Goal: Task Accomplishment & Management: Complete application form

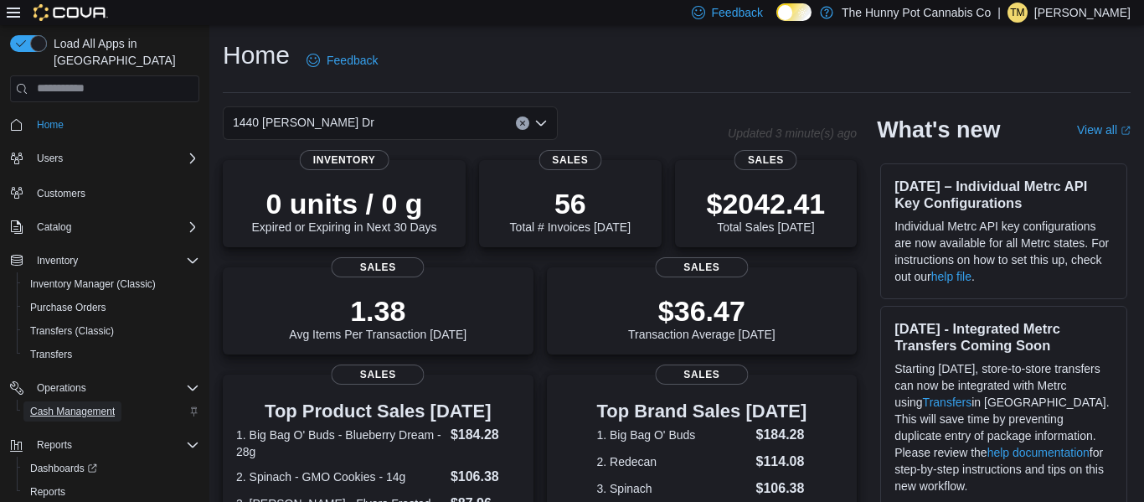
click at [99, 405] on span "Cash Management" at bounding box center [72, 411] width 85 height 13
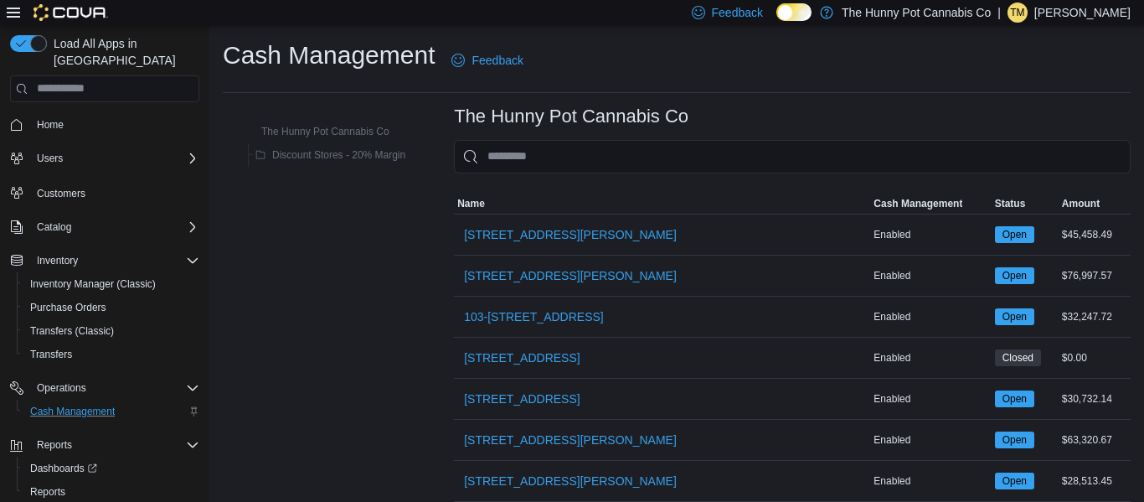
scroll to position [135, 0]
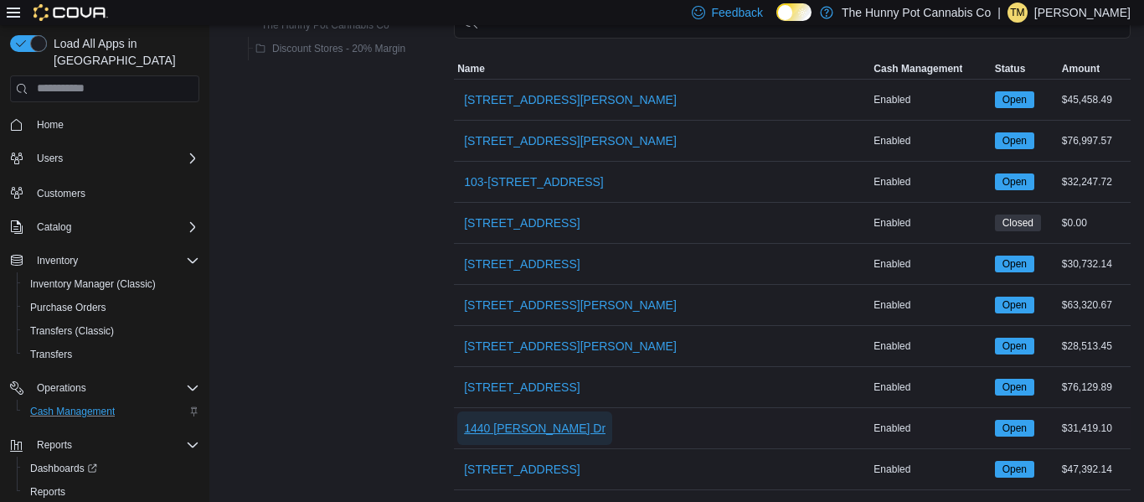
click at [497, 435] on span "1440 [PERSON_NAME] Dr" at bounding box center [535, 428] width 142 height 17
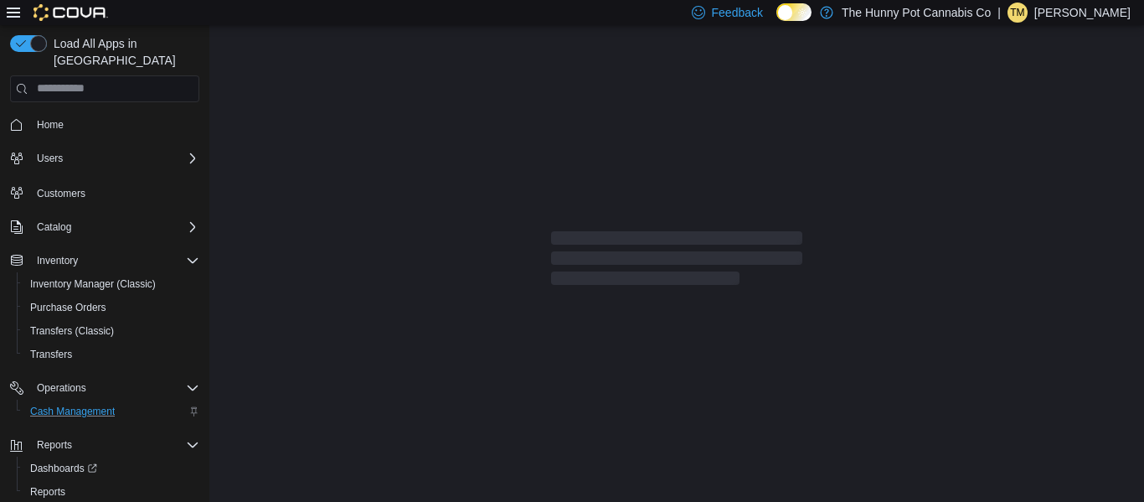
scroll to position [135, 0]
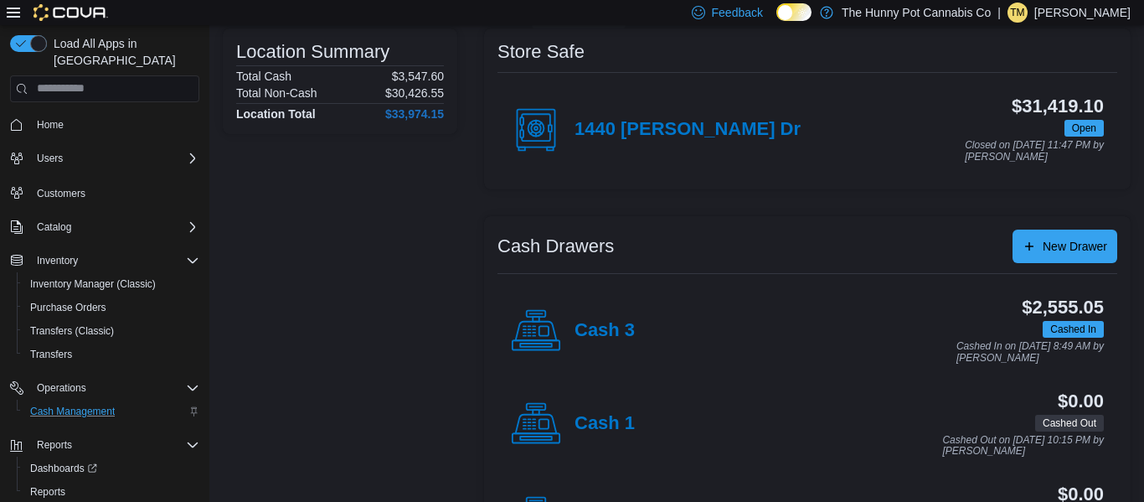
click at [563, 106] on div "1440 [PERSON_NAME] Dr" at bounding box center [656, 130] width 290 height 50
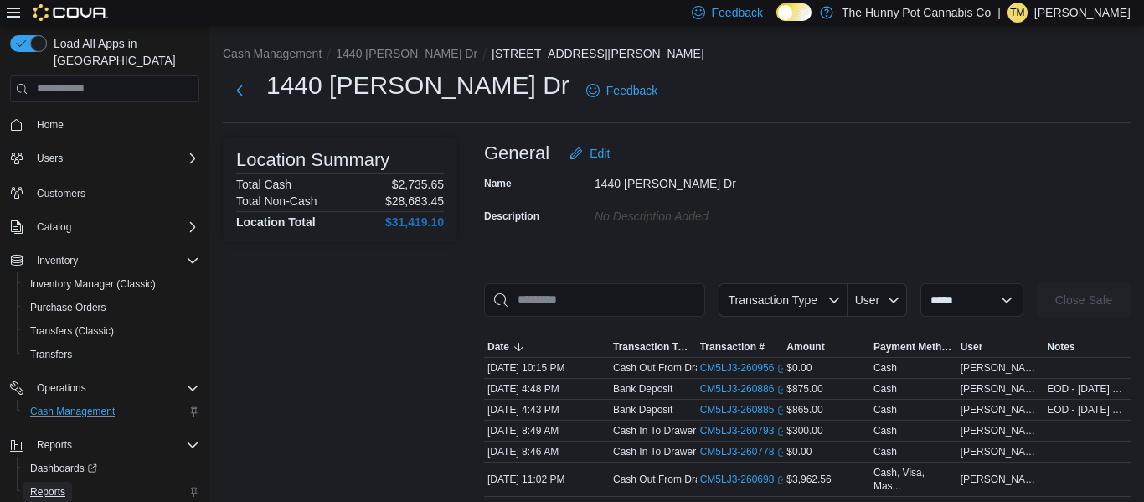
click at [61, 485] on span "Reports" at bounding box center [47, 491] width 35 height 13
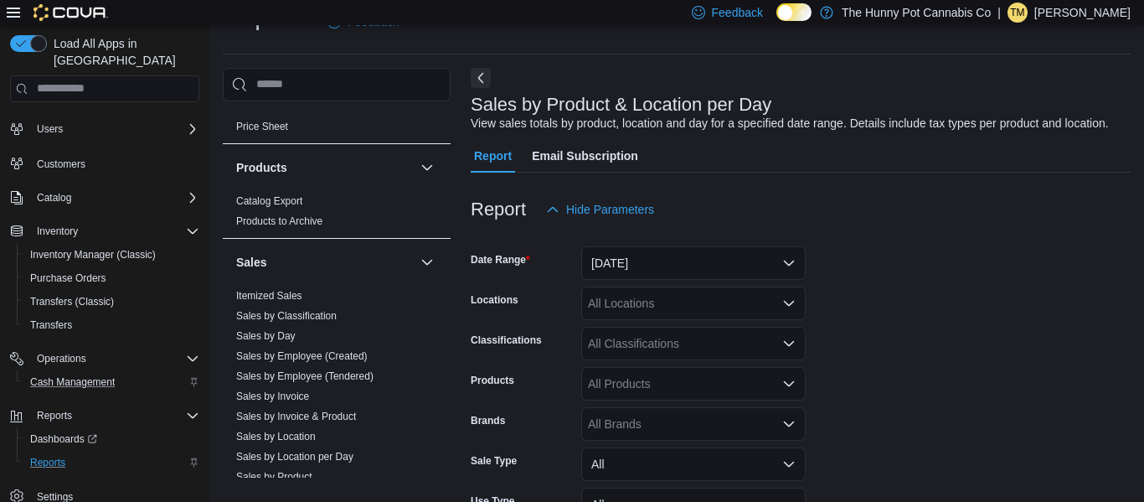
scroll to position [710, 0]
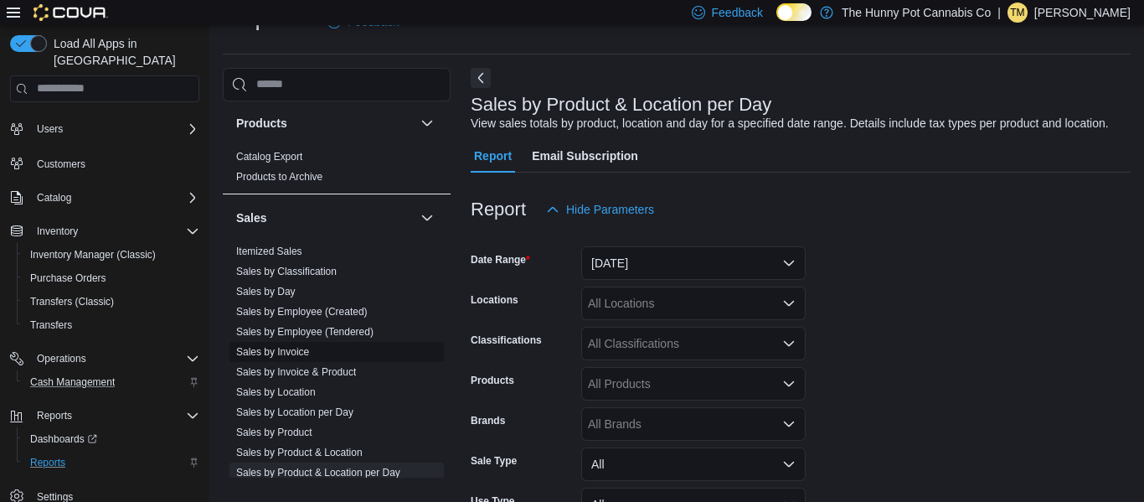
click at [296, 348] on link "Sales by Invoice" at bounding box center [272, 352] width 73 height 12
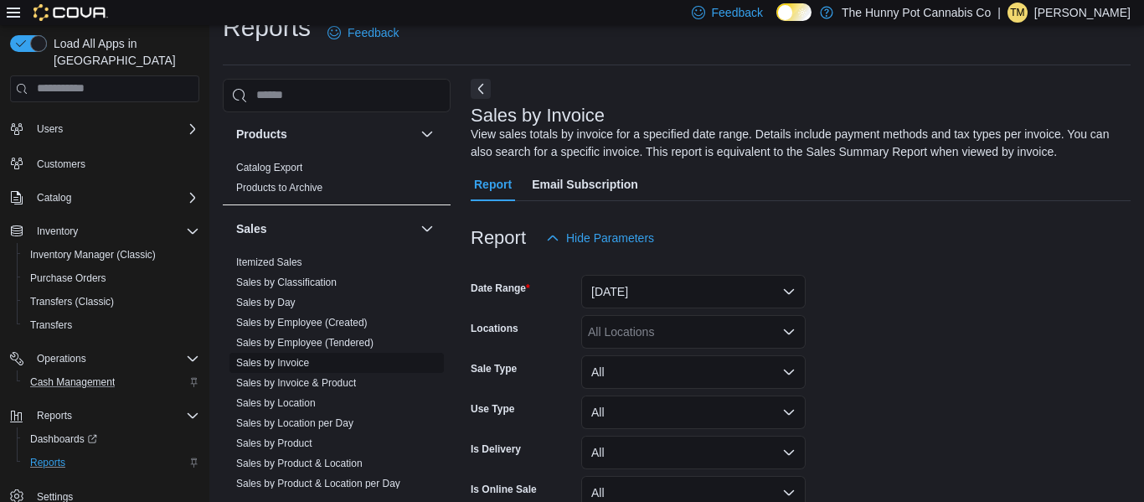
scroll to position [56, 0]
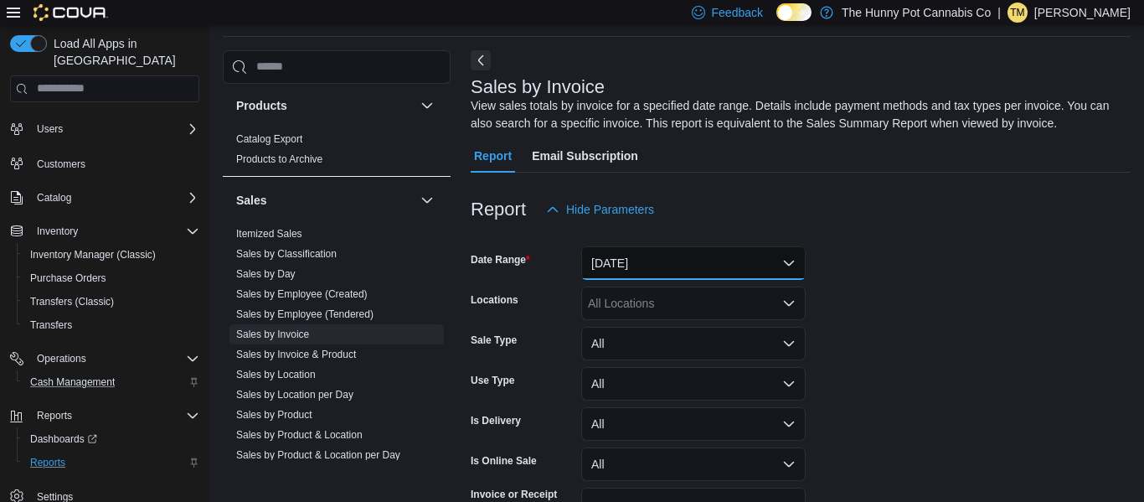
click at [625, 272] on button "[DATE]" at bounding box center [693, 263] width 224 height 34
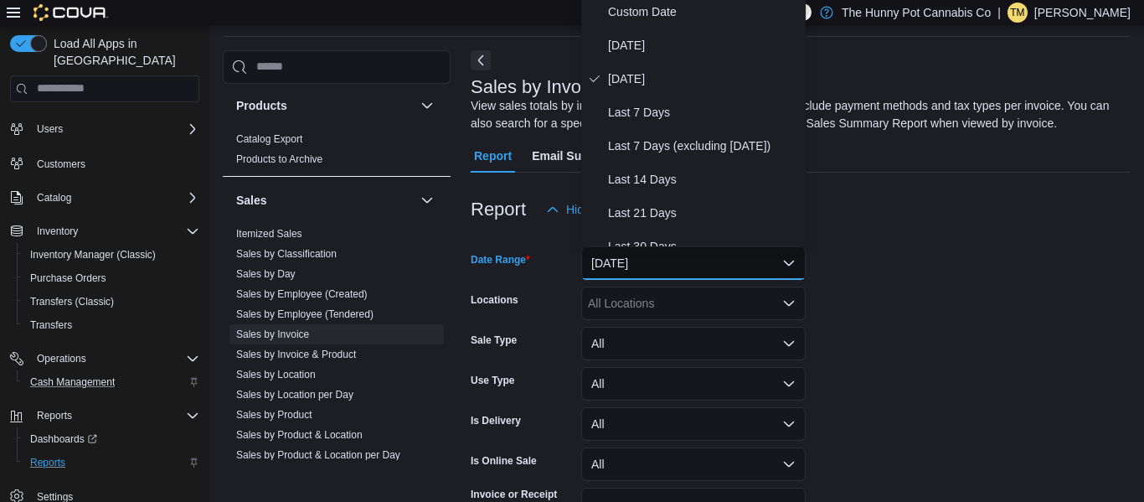
scroll to position [51, 0]
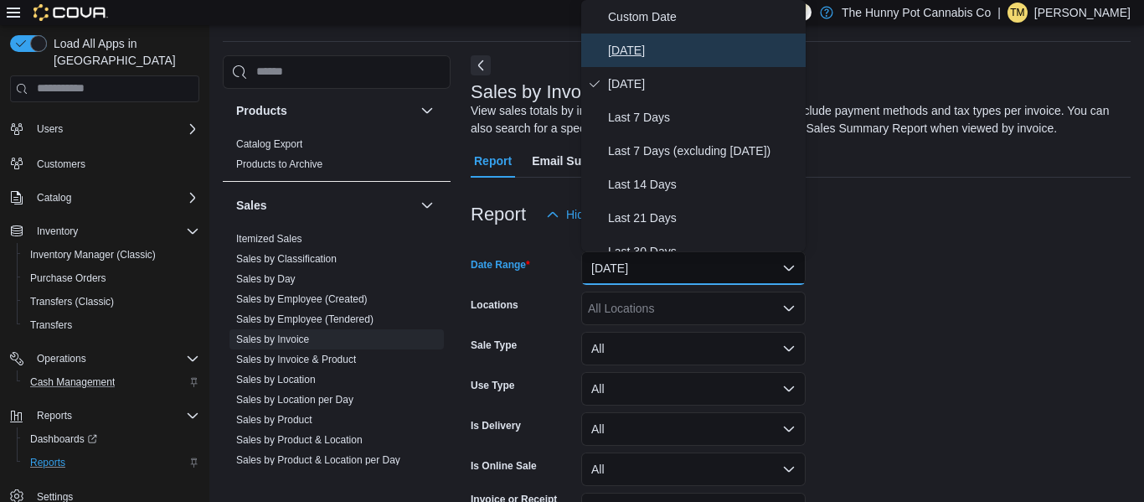
click at [638, 53] on span "[DATE]" at bounding box center [703, 50] width 191 height 20
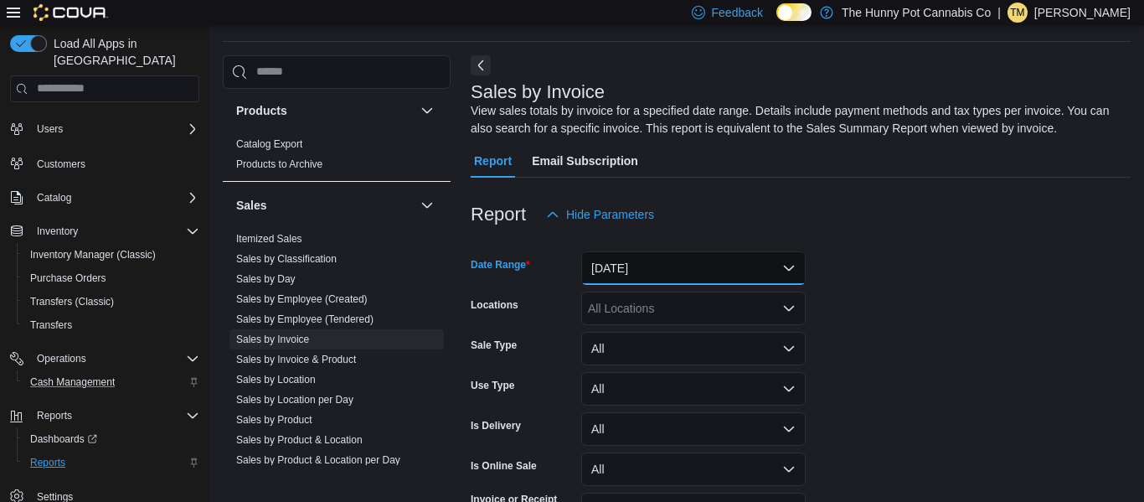
scroll to position [156, 0]
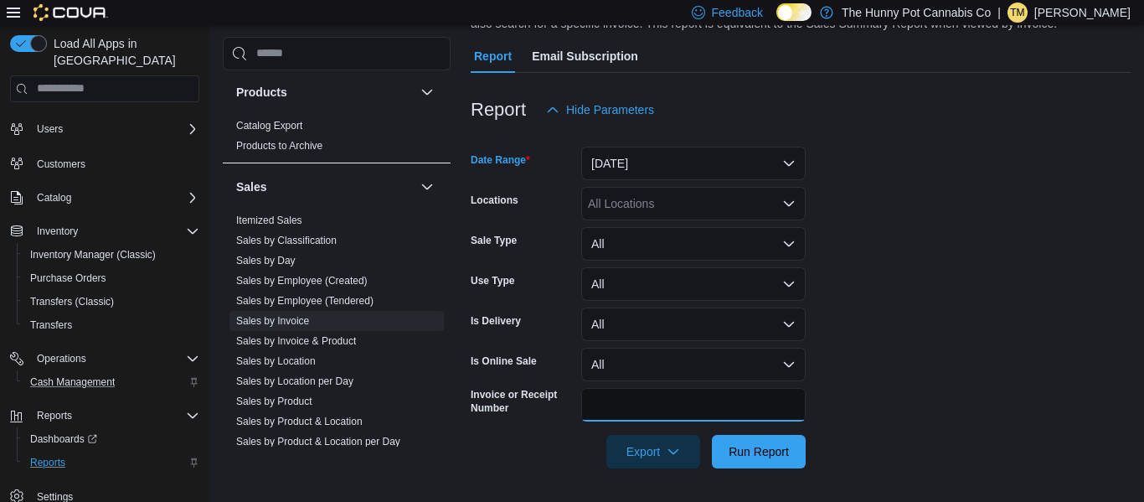
click at [665, 405] on input "Invoice or Receipt Number" at bounding box center [693, 405] width 224 height 34
type input "**********"
click at [712, 435] on button "Run Report" at bounding box center [759, 452] width 94 height 34
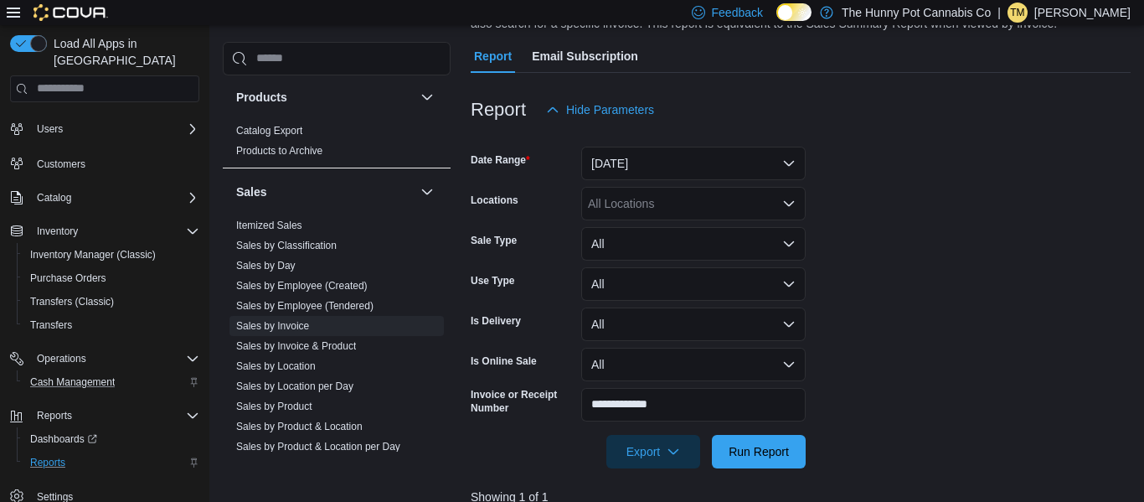
scroll to position [392, 0]
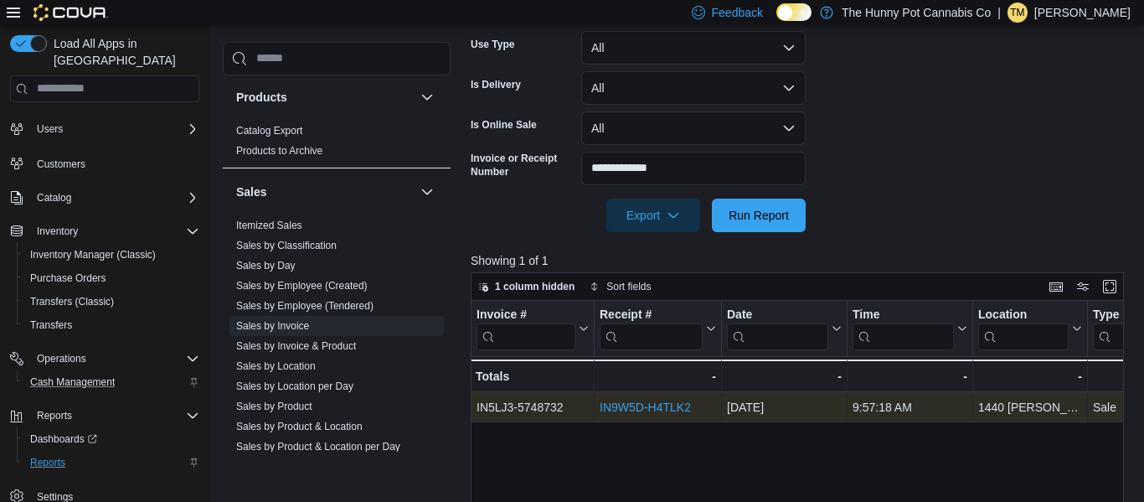
click at [641, 408] on link "IN9W5D-H4TLK2" at bounding box center [645, 406] width 91 height 13
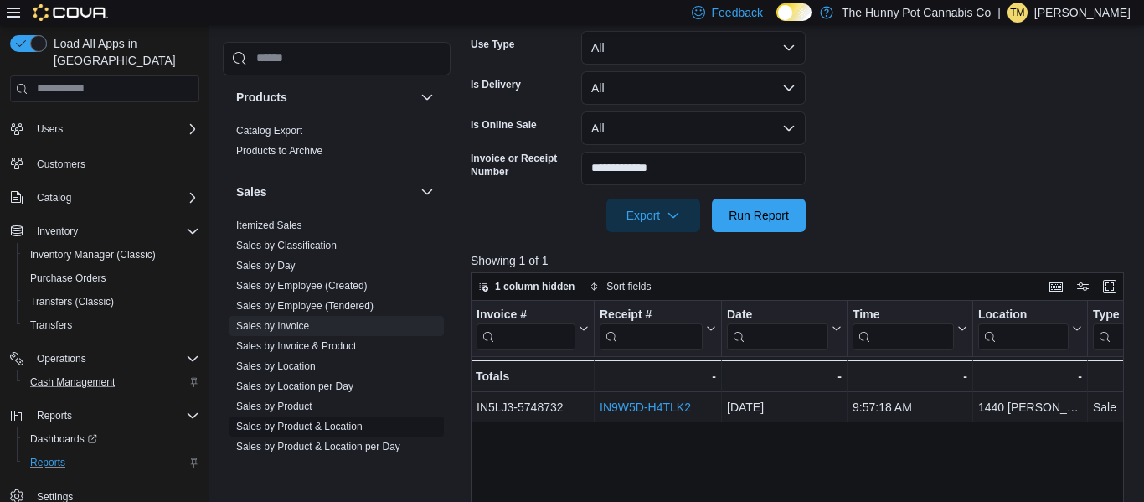
click at [322, 430] on link "Sales by Product & Location" at bounding box center [299, 426] width 126 height 12
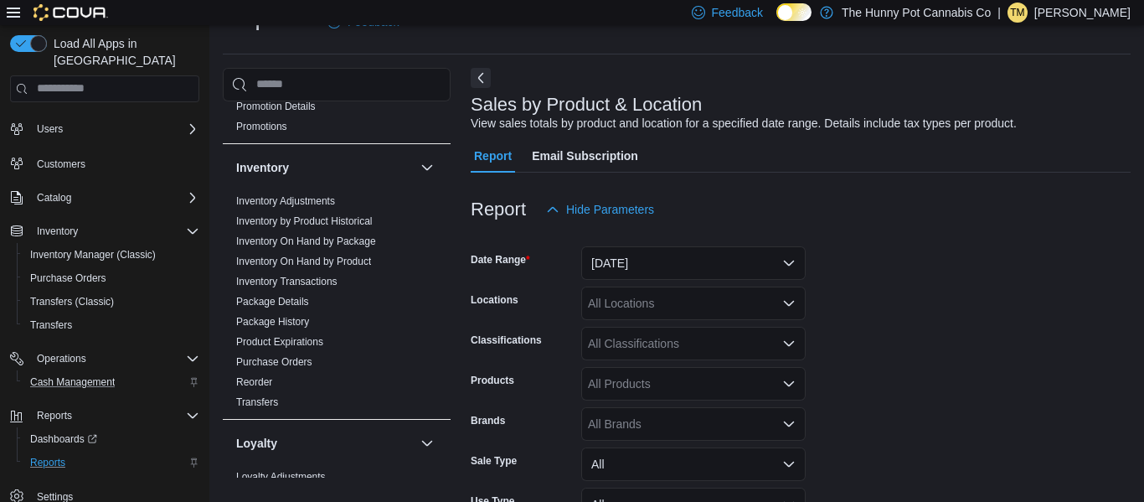
scroll to position [145, 0]
click at [324, 261] on link "Inventory On Hand by Product" at bounding box center [303, 263] width 135 height 12
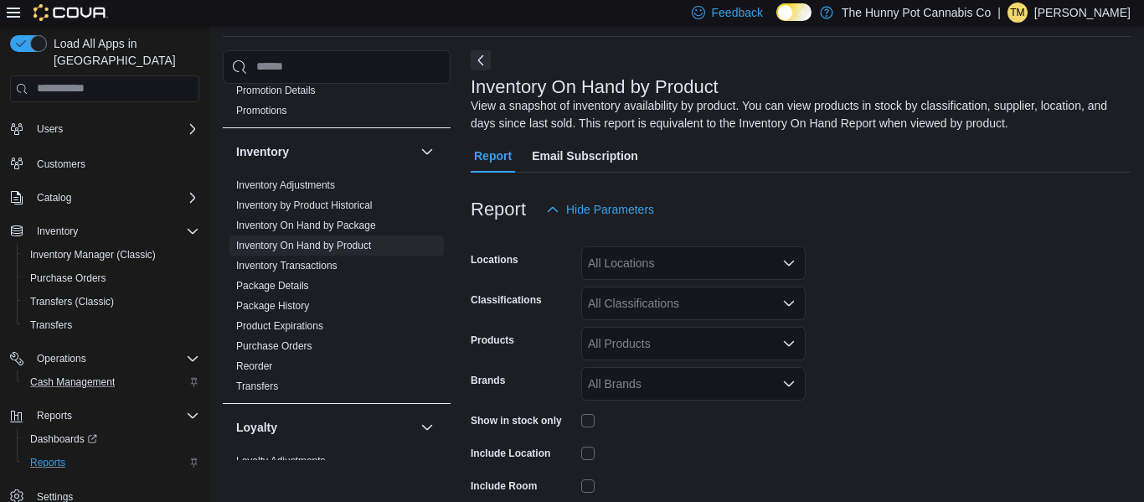
scroll to position [166, 0]
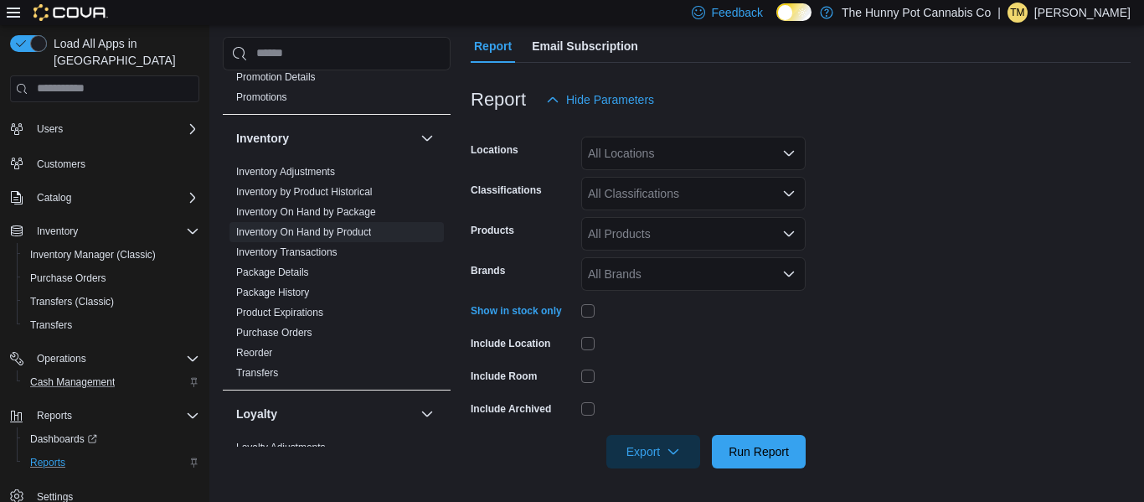
click at [636, 144] on div "All Locations" at bounding box center [693, 154] width 224 height 34
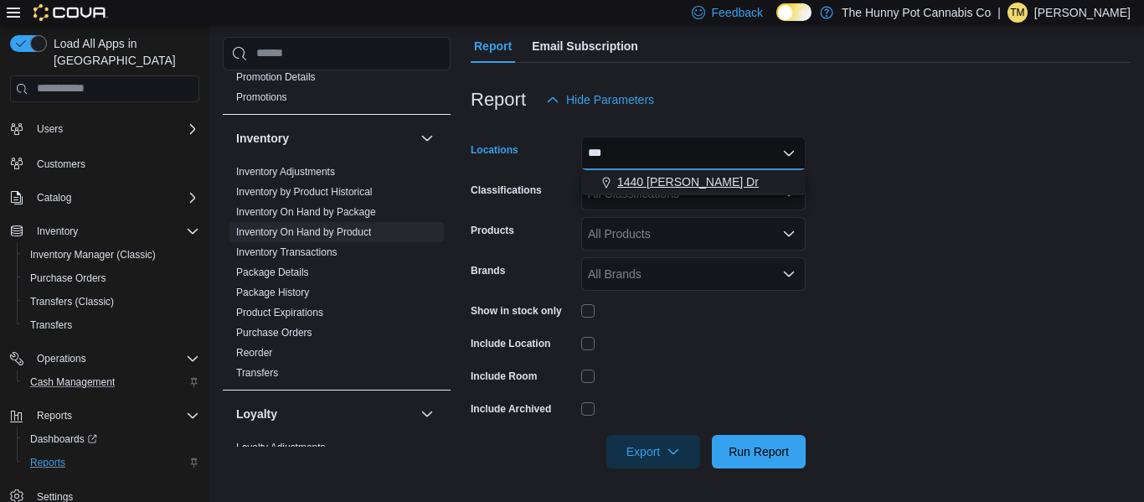
type input "***"
click at [654, 187] on span "1440 [PERSON_NAME] Dr" at bounding box center [688, 181] width 142 height 17
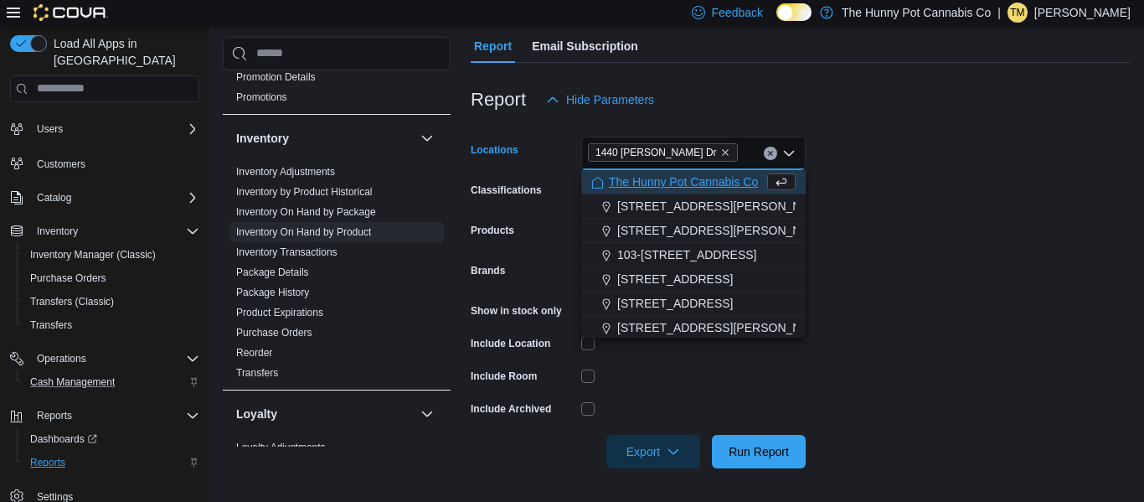
click at [711, 363] on div at bounding box center [693, 376] width 224 height 26
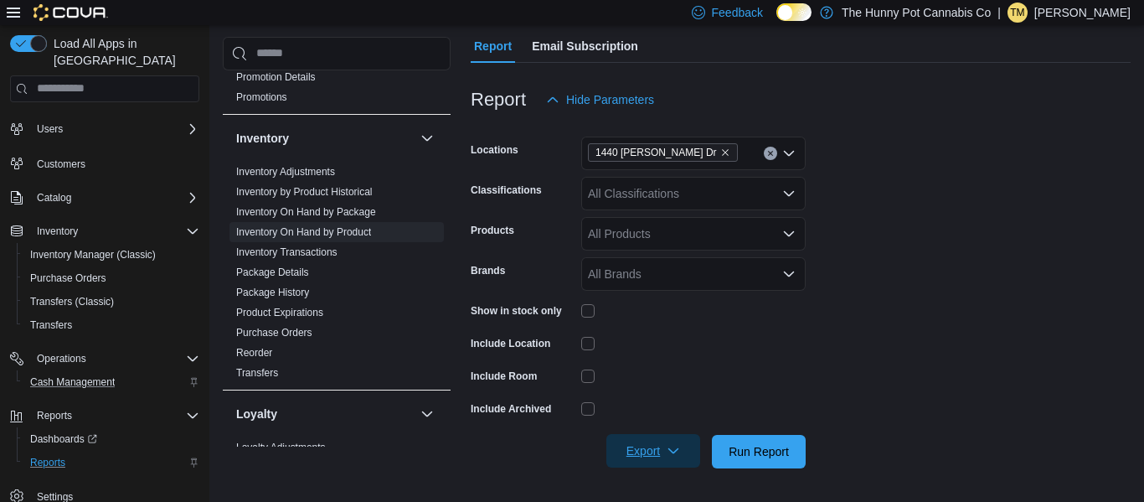
click at [664, 460] on span "Export" at bounding box center [654, 451] width 74 height 34
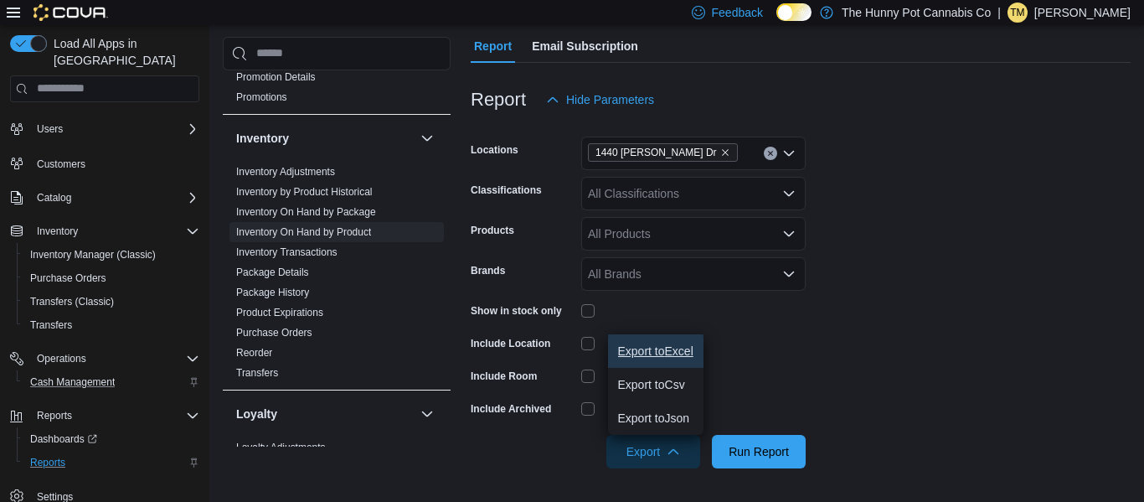
click at [658, 358] on button "Export to Excel" at bounding box center [655, 351] width 95 height 34
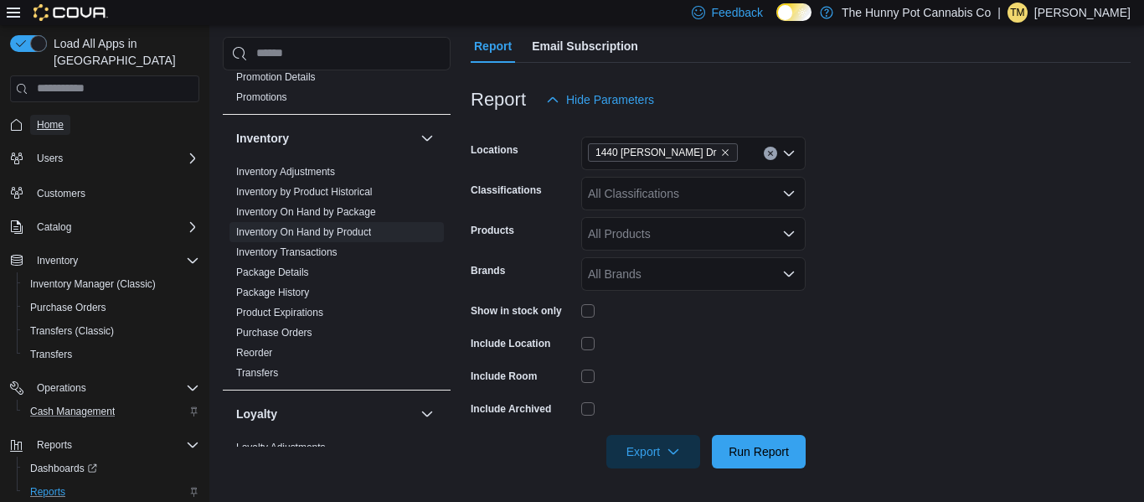
click at [52, 118] on span "Home" at bounding box center [50, 124] width 27 height 13
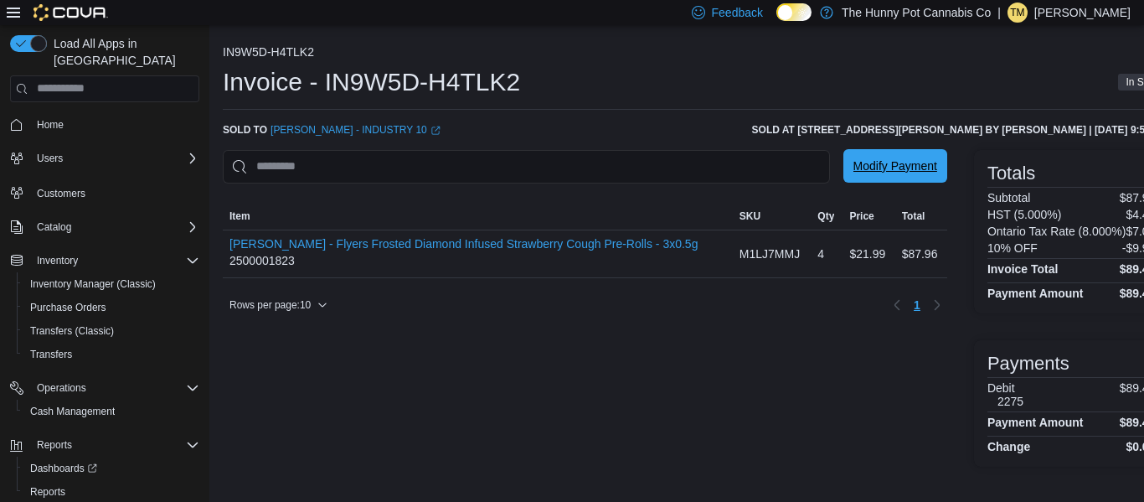
click at [856, 173] on span "Modify Payment" at bounding box center [896, 165] width 84 height 17
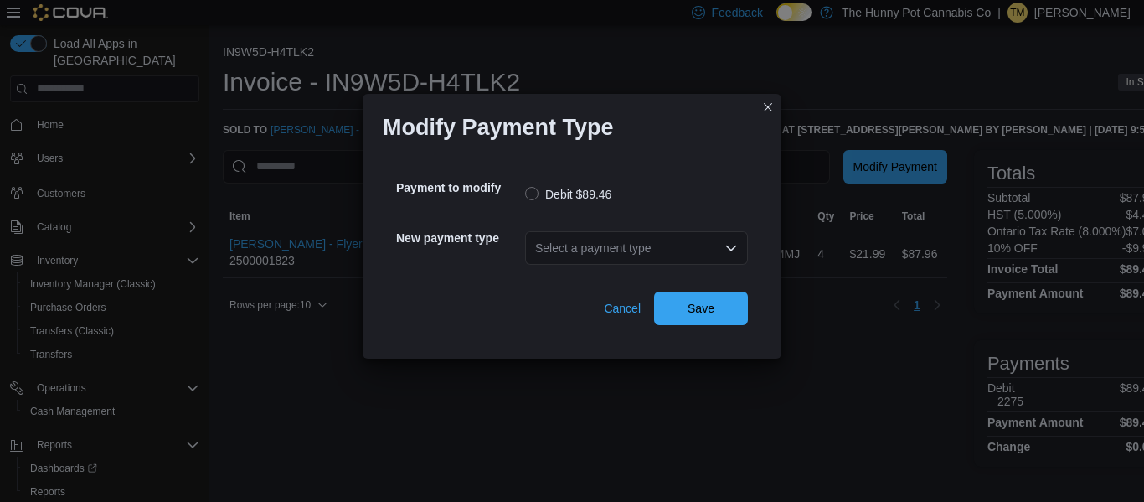
click at [695, 234] on div "Select a payment type" at bounding box center [636, 248] width 223 height 34
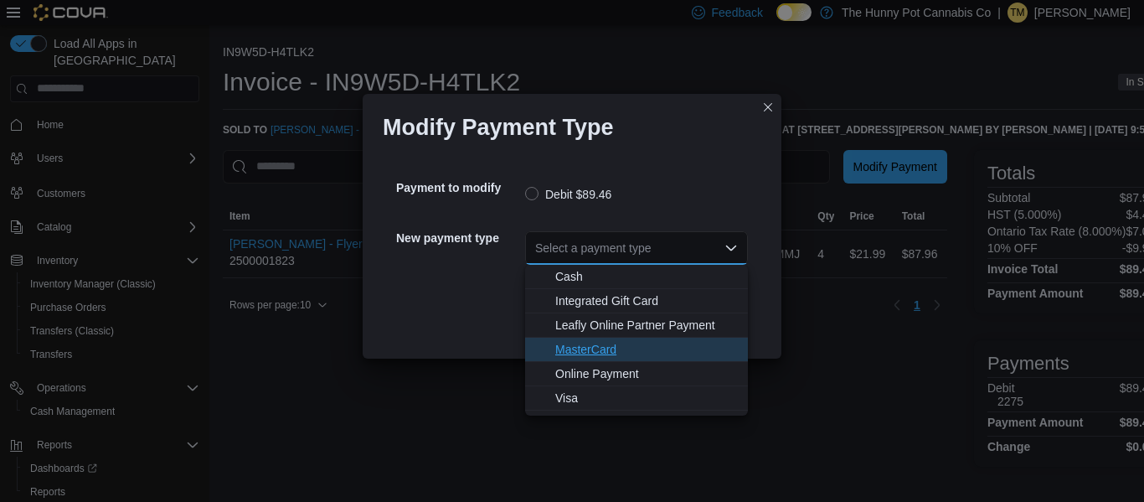
click at [612, 348] on span "MasterCard" at bounding box center [646, 349] width 183 height 17
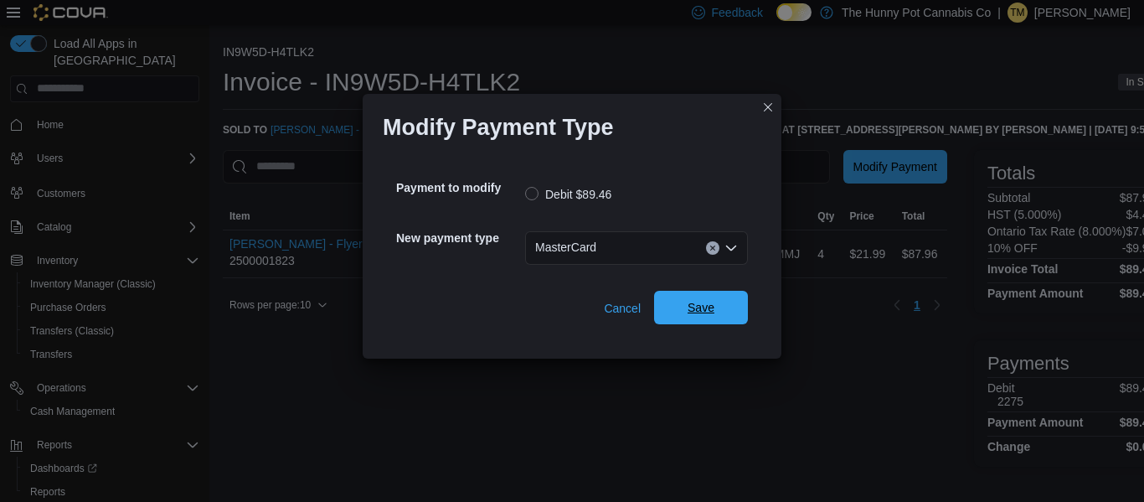
click at [688, 319] on span "Save" at bounding box center [701, 308] width 74 height 34
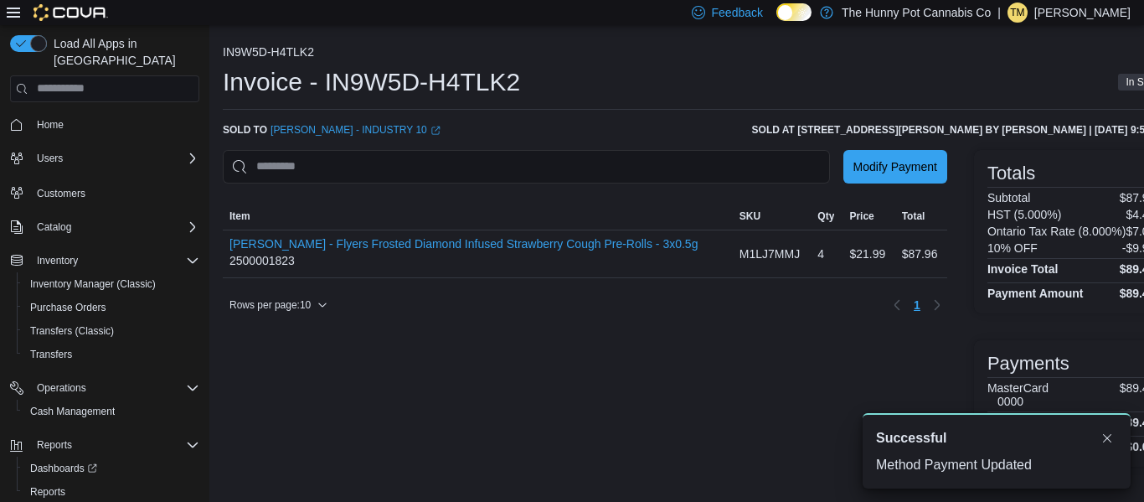
click at [71, 114] on span "Home" at bounding box center [114, 124] width 169 height 21
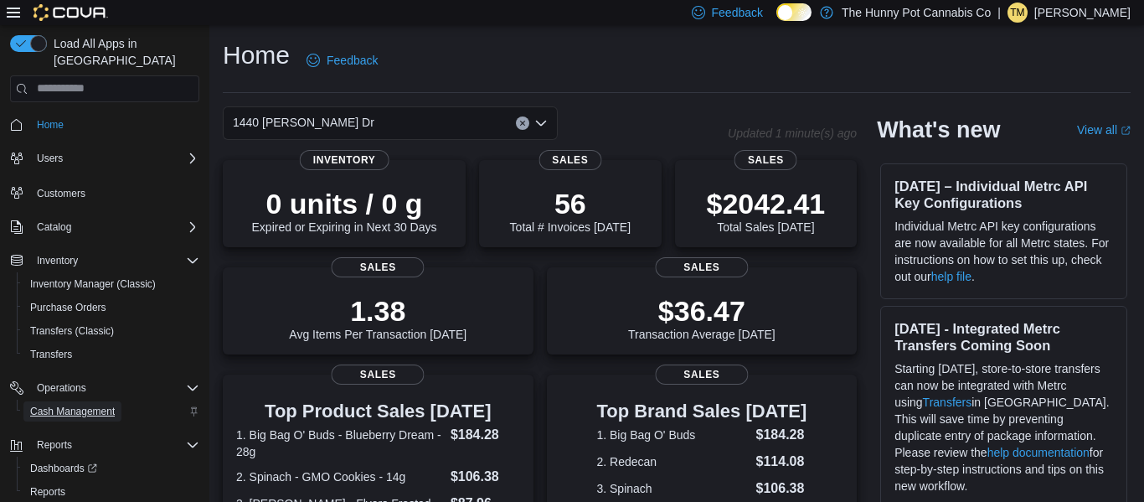
click at [90, 405] on span "Cash Management" at bounding box center [72, 411] width 85 height 13
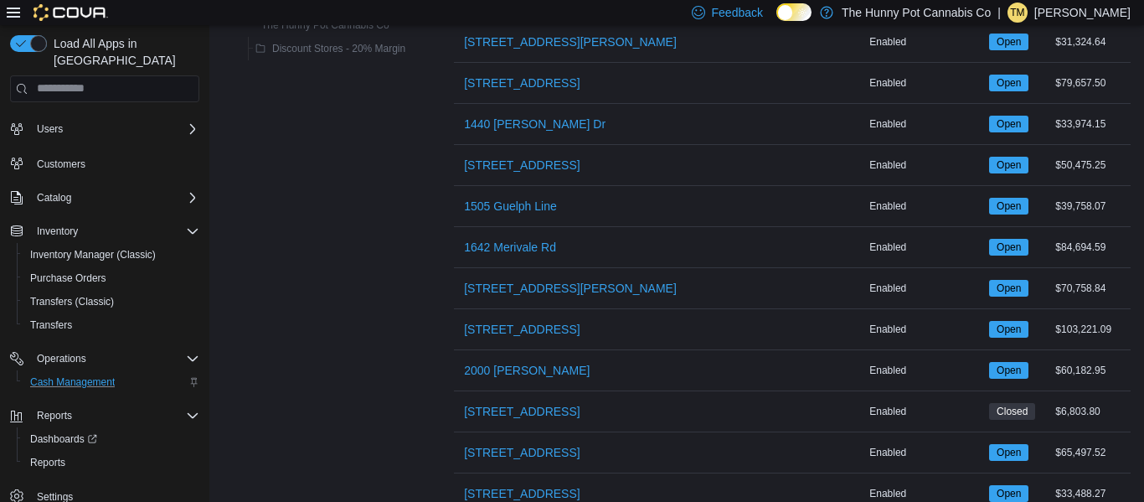
scroll to position [445, 0]
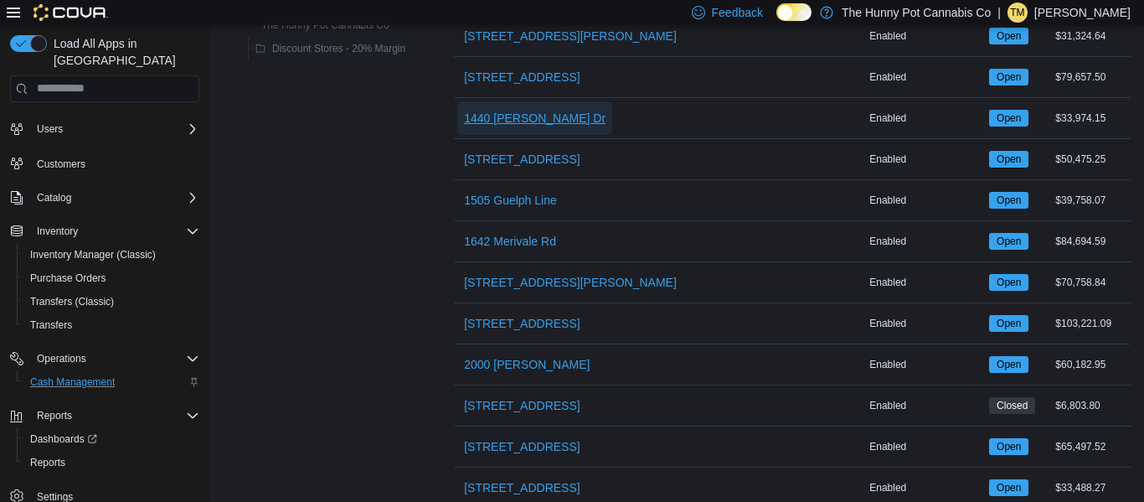
click at [518, 121] on span "1440 [PERSON_NAME] Dr" at bounding box center [535, 118] width 142 height 17
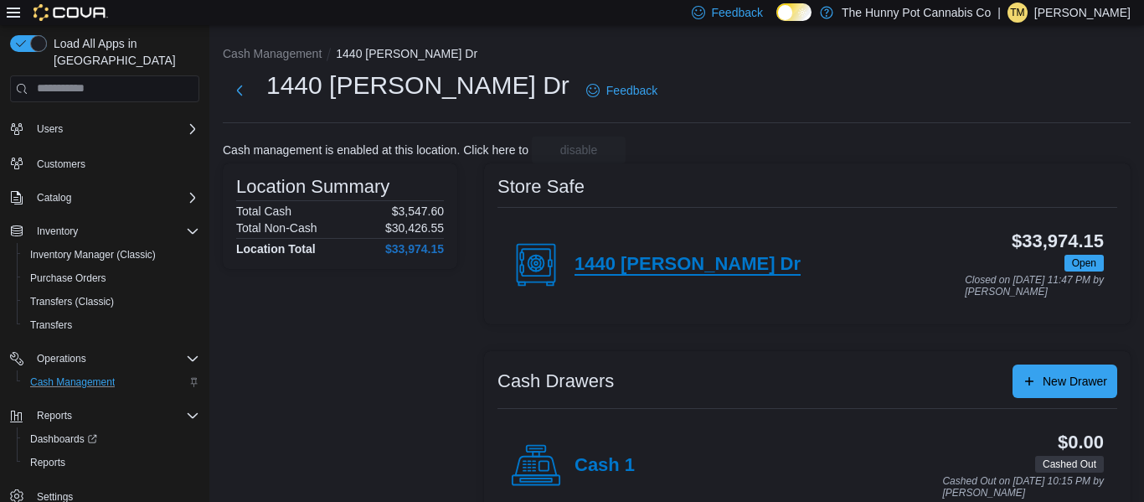
click at [649, 264] on h4 "1440 [PERSON_NAME] Dr" at bounding box center [688, 265] width 226 height 22
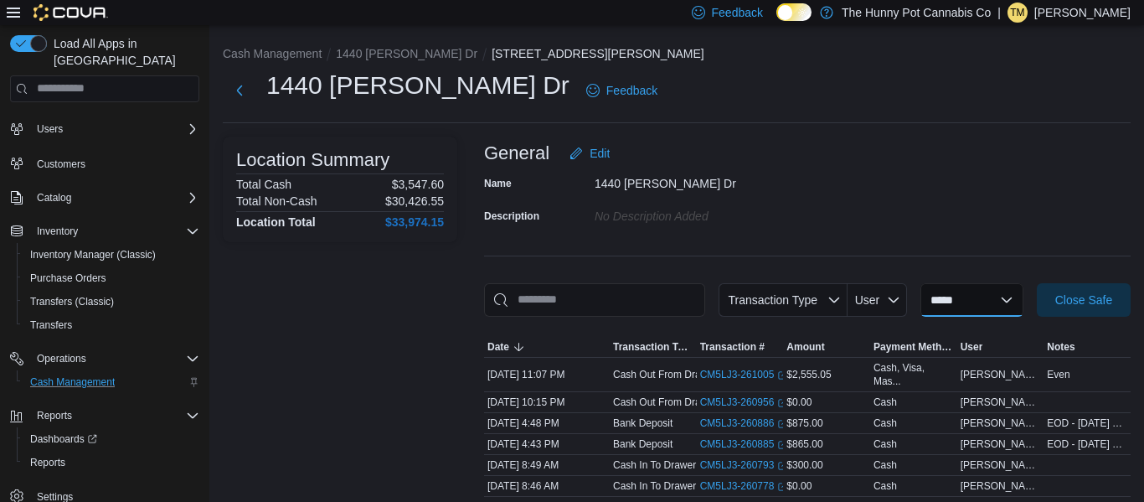
click at [991, 304] on select "**********" at bounding box center [972, 300] width 103 height 34
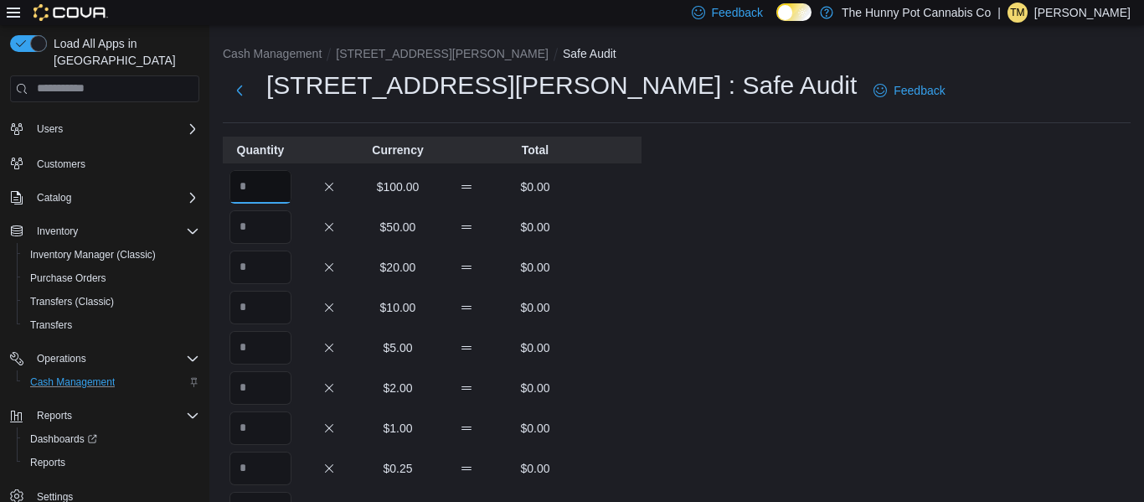
click at [271, 184] on input "Quantity" at bounding box center [261, 187] width 62 height 34
type input "*"
click at [260, 236] on input "Quantity" at bounding box center [261, 227] width 62 height 34
type input "*"
click at [257, 270] on input "Quantity" at bounding box center [261, 267] width 62 height 34
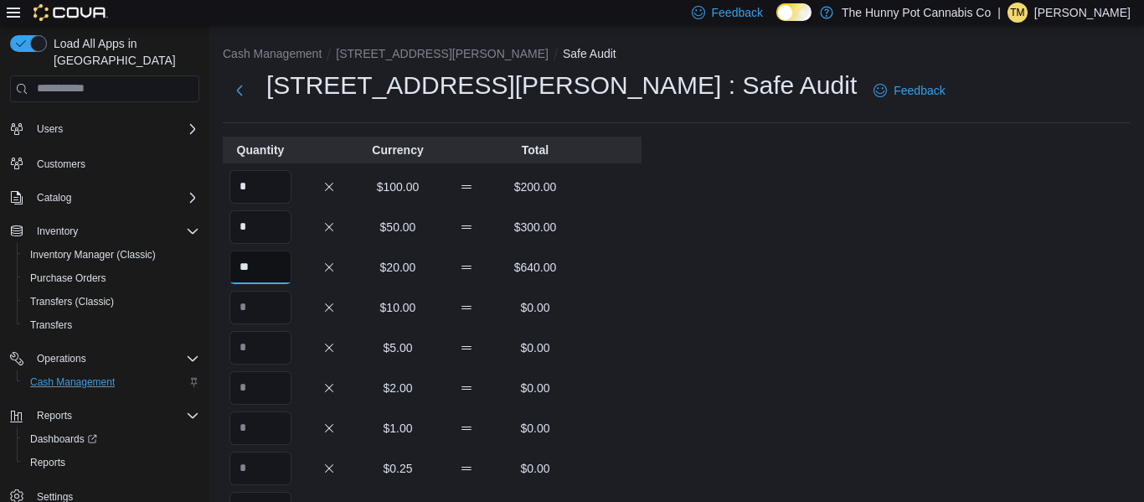
type input "**"
click at [252, 322] on input "Quantity" at bounding box center [261, 308] width 62 height 34
type input "**"
click at [269, 348] on input "Quantity" at bounding box center [261, 348] width 62 height 34
type input "**"
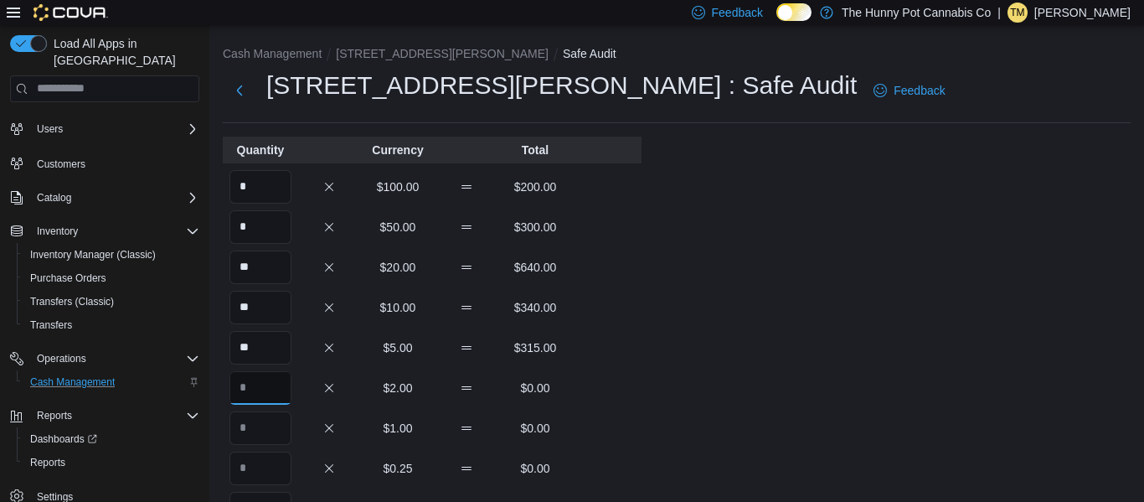
click at [254, 387] on input "Quantity" at bounding box center [261, 388] width 62 height 34
type input "***"
click at [264, 434] on input "Quantity" at bounding box center [261, 428] width 62 height 34
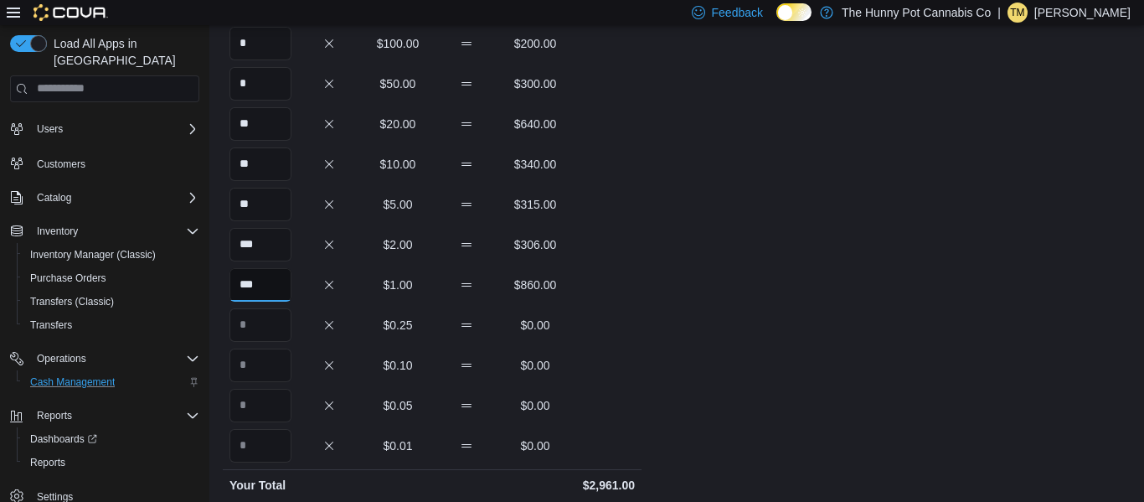
scroll to position [149, 0]
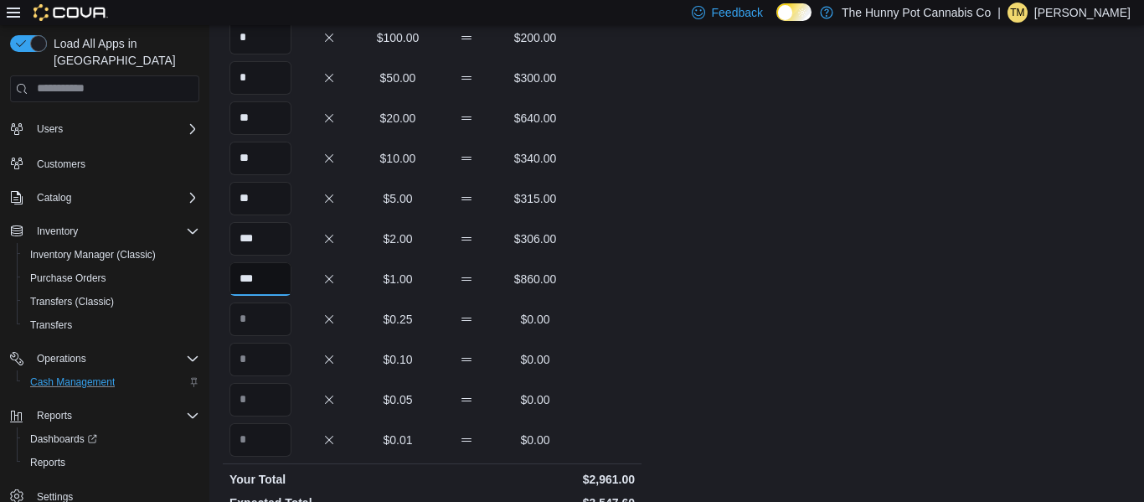
type input "***"
click at [258, 321] on input "Quantity" at bounding box center [261, 319] width 62 height 34
type input "****"
click at [273, 351] on input "Quantity" at bounding box center [261, 360] width 62 height 34
type input "****"
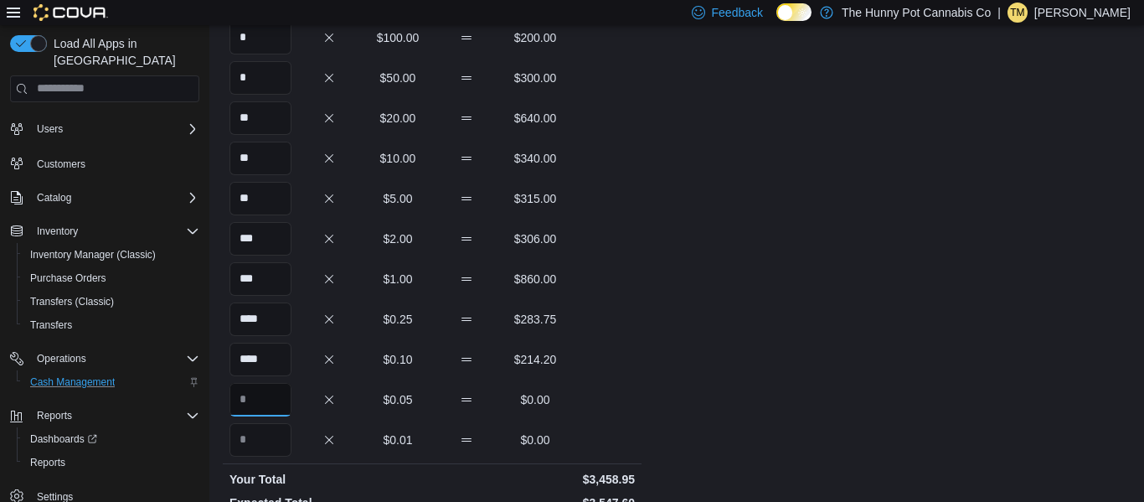
click at [255, 394] on input "Quantity" at bounding box center [261, 400] width 62 height 34
type input "****"
click at [730, 217] on div "Cash Management 1440 Quinn Dr Safe Safe Audit 1440 Quinn Dr : Safe Audit Feedba…" at bounding box center [676, 313] width 935 height 874
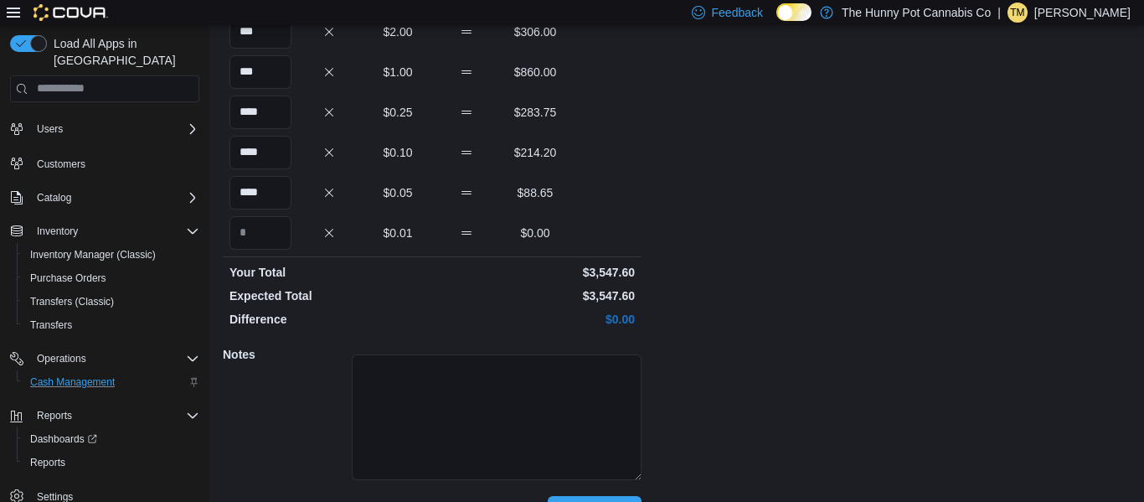
scroll to position [362, 0]
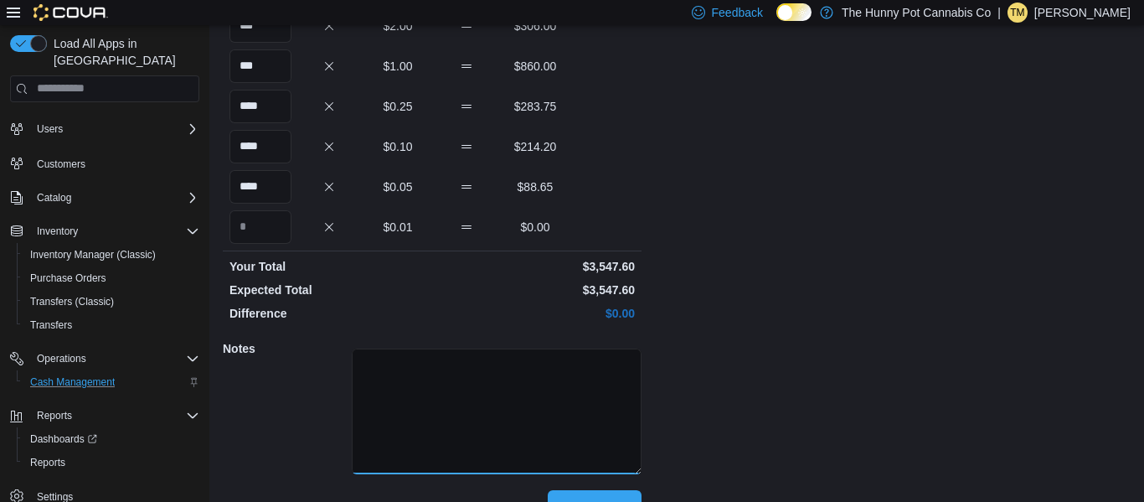
click at [581, 426] on textarea at bounding box center [497, 411] width 290 height 126
type textarea "**********"
click at [816, 431] on div "**********" at bounding box center [676, 100] width 935 height 874
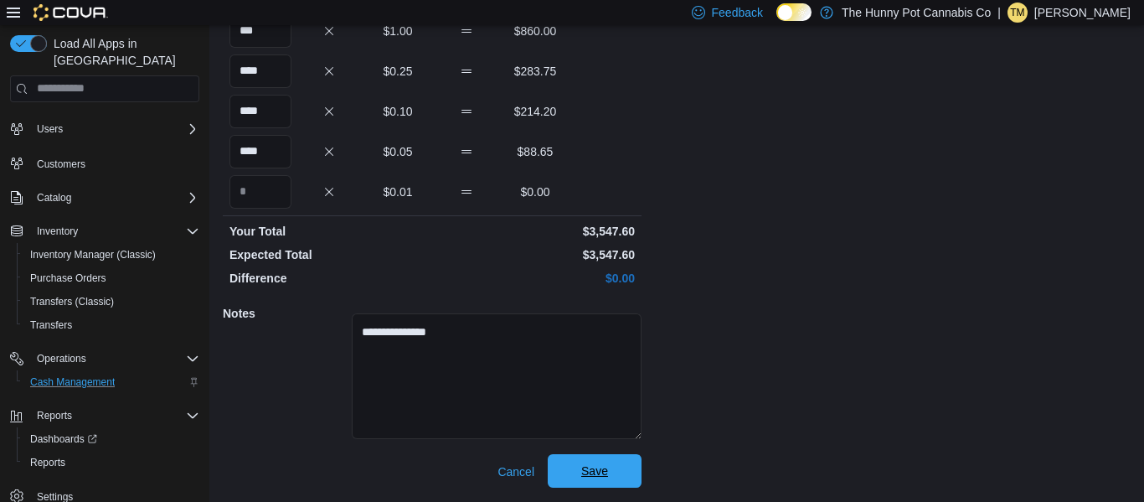
click at [611, 480] on span "Save" at bounding box center [595, 471] width 74 height 34
